Goal: Check status: Check status

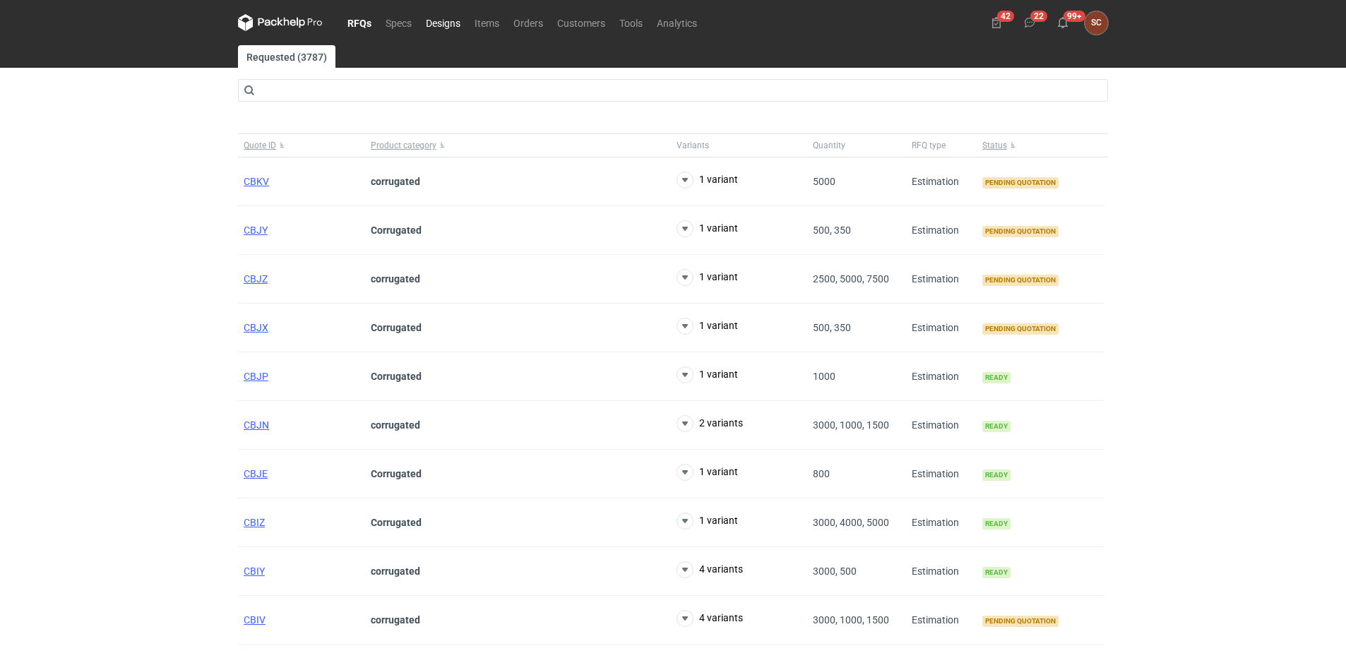
click at [434, 17] on link "Designs" at bounding box center [443, 22] width 49 height 17
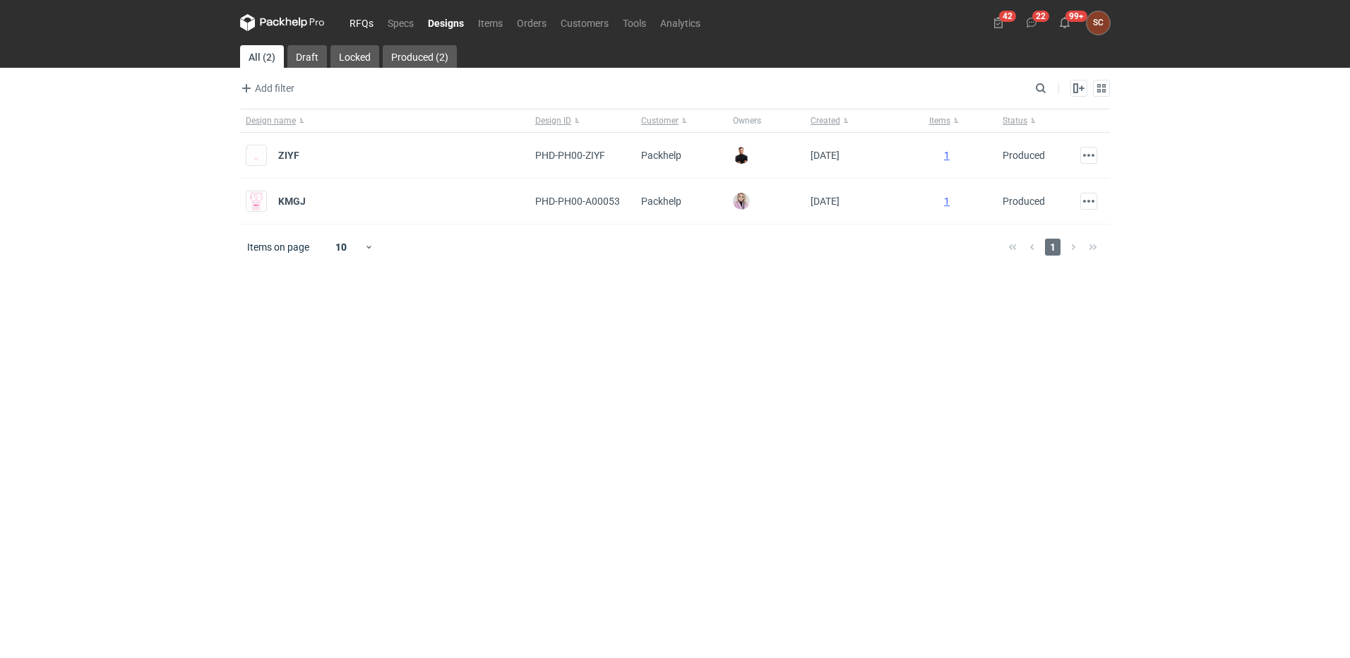
click at [370, 18] on link "RFQs" at bounding box center [361, 22] width 38 height 17
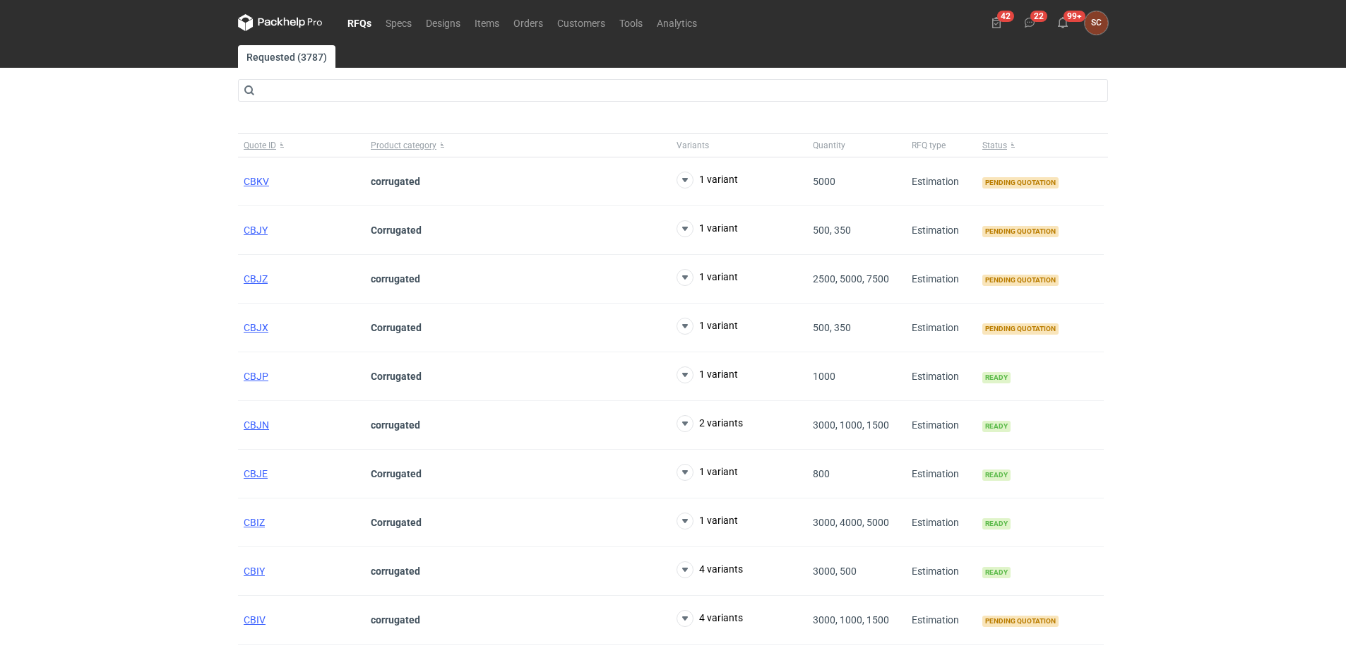
click at [529, 12] on nav "RFQs Specs Designs Items Orders Customers Tools Analytics" at bounding box center [471, 22] width 466 height 45
click at [532, 16] on link "Orders" at bounding box center [528, 22] width 44 height 17
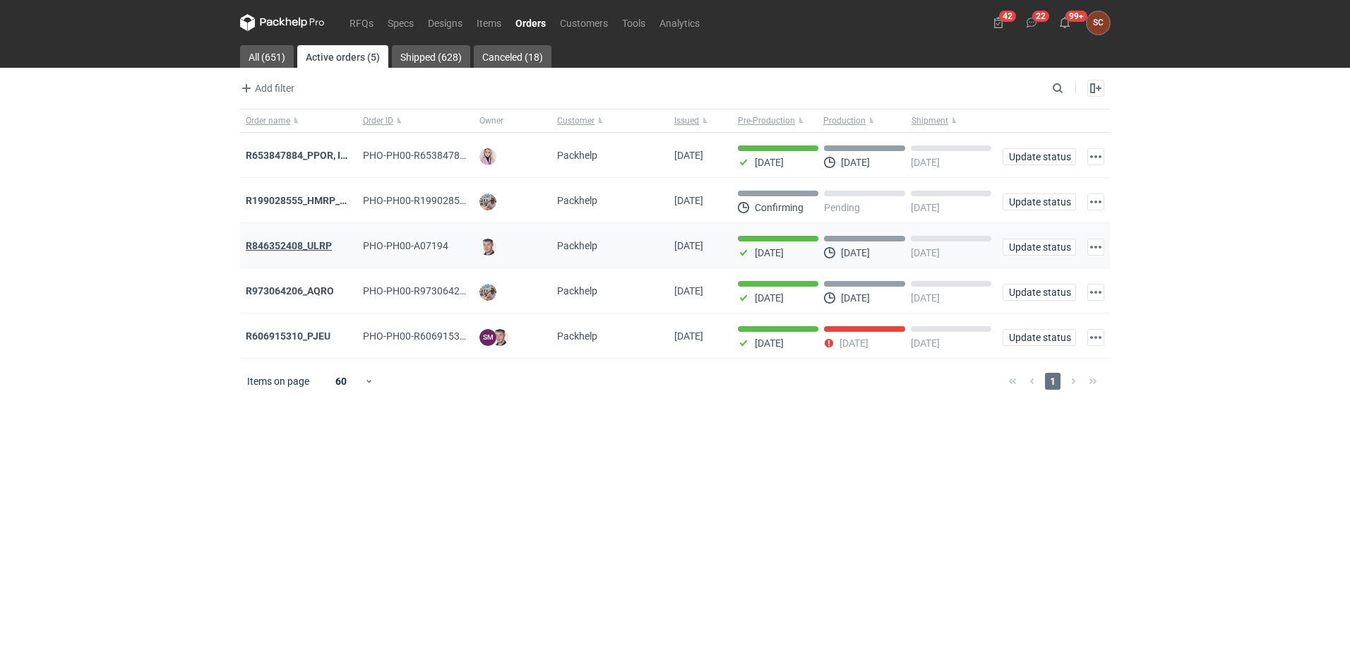
click at [287, 249] on strong "R846352408_ULRP" at bounding box center [289, 245] width 86 height 11
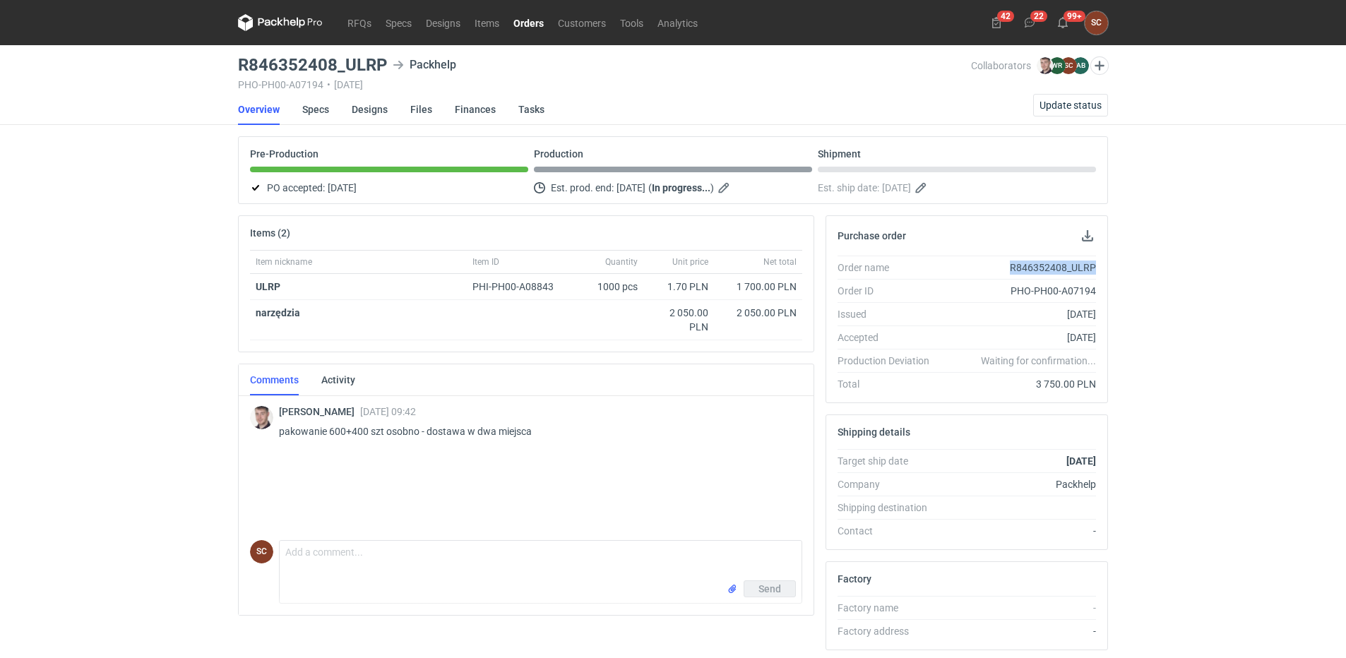
drag, startPoint x: 1012, startPoint y: 262, endPoint x: 1103, endPoint y: 264, distance: 90.4
click at [1103, 264] on div "Order name R846352408_ULRP Order ID PHO-PH00-A07194 Issued [DATE] Accepted [DAT…" at bounding box center [966, 329] width 281 height 147
copy div "R846352408_ULRP"
click at [1193, 349] on div "RFQs Specs Designs Items Orders Customers Tools Analytics 42 22 99+ SC [PERSON_…" at bounding box center [673, 329] width 1346 height 658
